Goal: Use online tool/utility: Utilize a website feature to perform a specific function

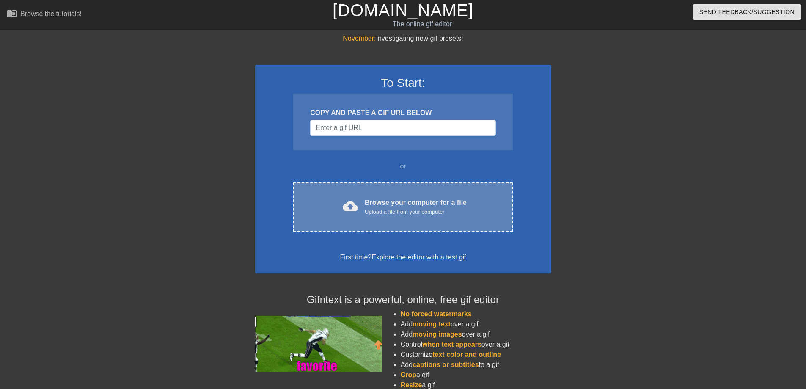
click at [384, 200] on div "Browse your computer for a file Upload a file from your computer" at bounding box center [416, 207] width 102 height 19
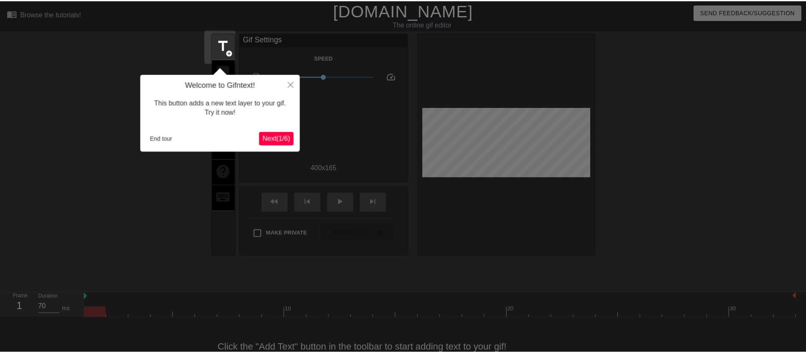
scroll to position [21, 0]
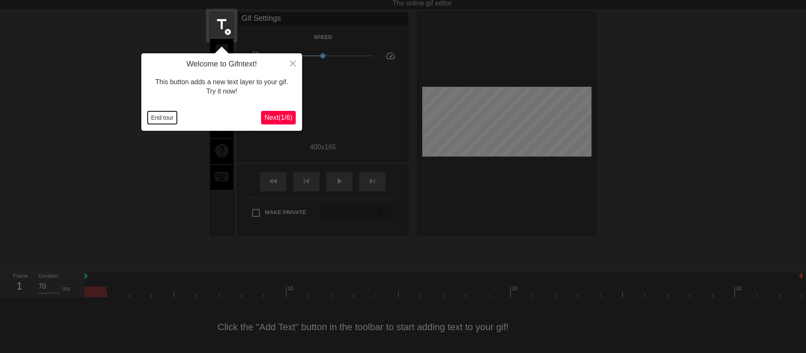
click at [158, 118] on button "End tour" at bounding box center [162, 117] width 29 height 13
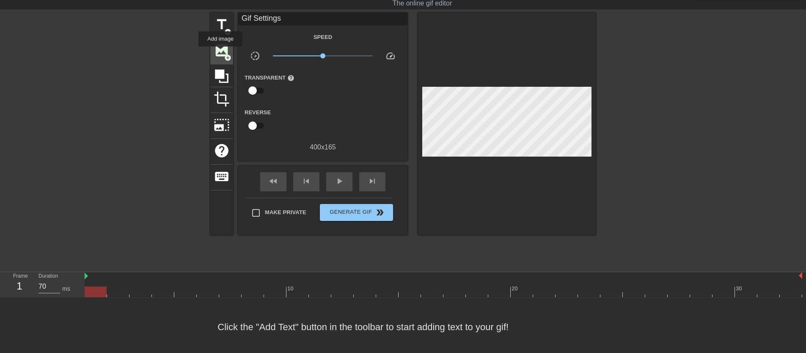
click at [221, 52] on span "image" at bounding box center [222, 50] width 16 height 16
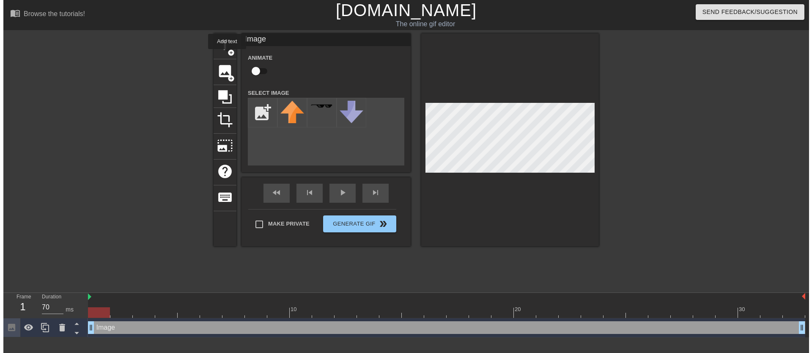
scroll to position [0, 0]
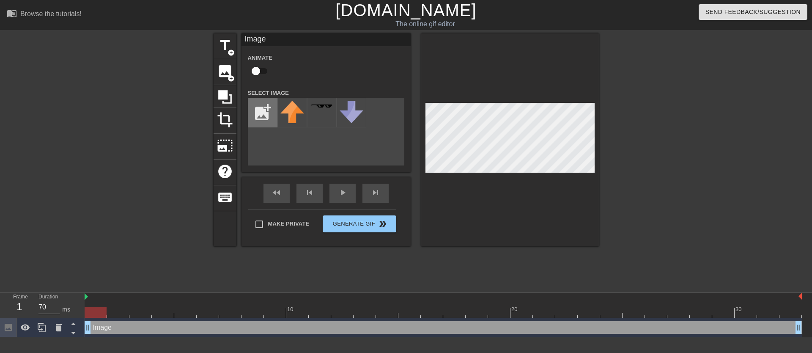
click at [267, 113] on input "file" at bounding box center [262, 112] width 29 height 29
type input "C:\fakepath\Image [DATE] at 14.23.jpeg"
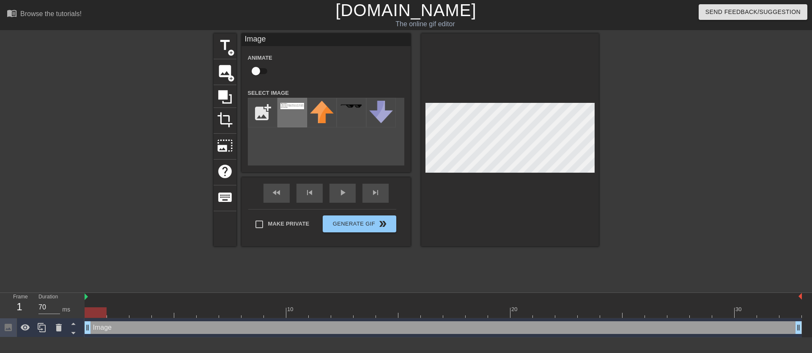
click at [293, 114] on div at bounding box center [293, 113] width 30 height 30
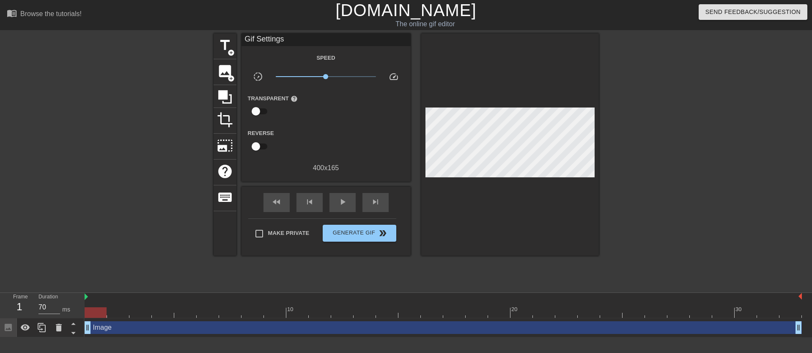
click at [557, 226] on div at bounding box center [510, 144] width 178 height 222
click at [353, 234] on span "Generate Gif double_arrow" at bounding box center [359, 233] width 66 height 10
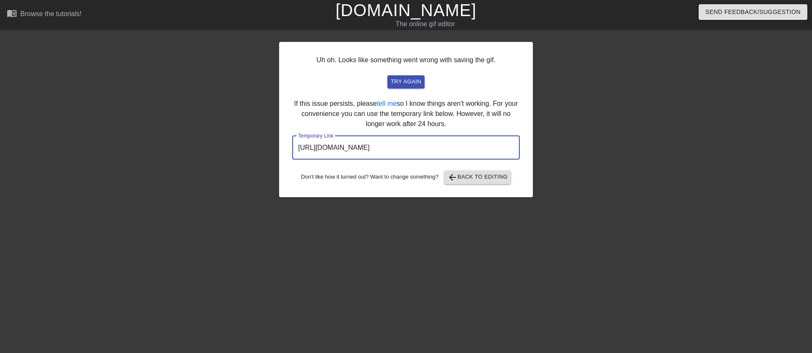
drag, startPoint x: 484, startPoint y: 153, endPoint x: 286, endPoint y: 151, distance: 197.6
click at [286, 151] on div "Uh oh. Looks like something went wrong with saving the gif. try again If this i…" at bounding box center [406, 119] width 254 height 155
click at [319, 151] on input "[URL][DOMAIN_NAME]" at bounding box center [406, 148] width 228 height 24
